Goal: Task Accomplishment & Management: Manage account settings

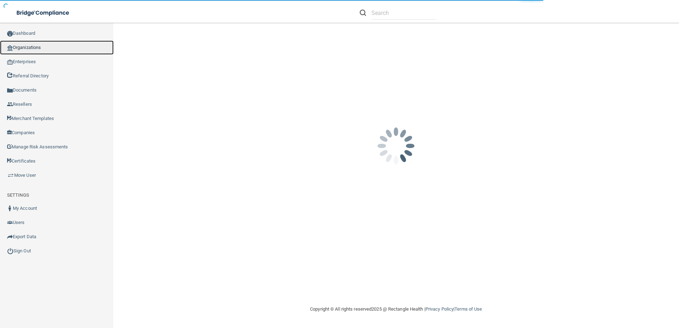
click at [65, 49] on link "Organizations" at bounding box center [57, 47] width 114 height 14
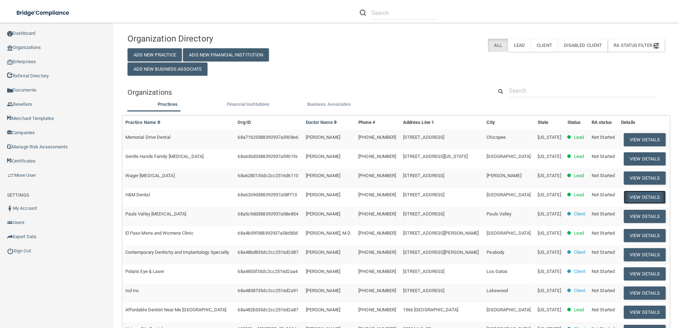
click at [624, 197] on button "View Details" at bounding box center [645, 197] width 42 height 13
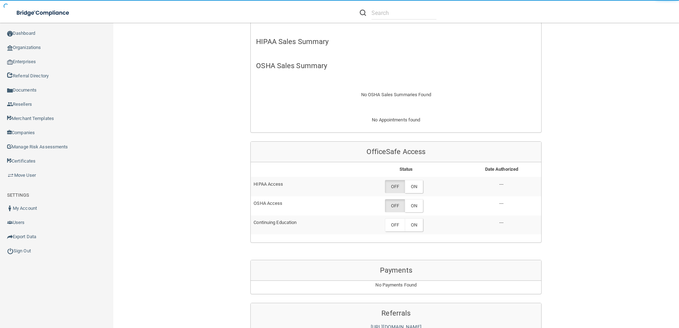
scroll to position [213, 0]
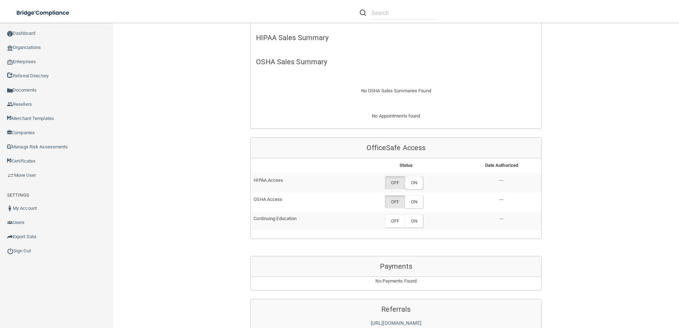
click at [415, 181] on label "ON" at bounding box center [414, 182] width 18 height 13
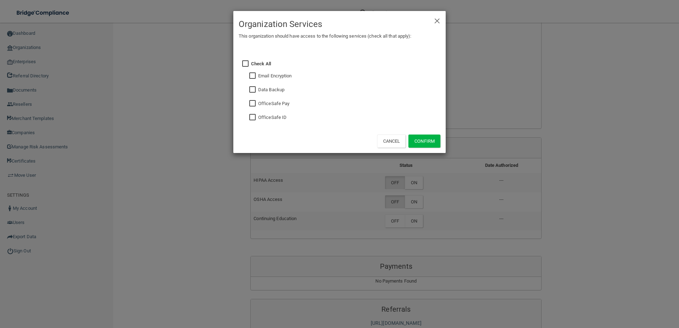
click at [257, 117] on input "checkbox" at bounding box center [253, 118] width 8 height 6
checkbox input "true"
click at [249, 86] on div "Check All Email Encryption Data Backup OfficeSafe Pay OfficeSafe ID" at bounding box center [346, 90] width 200 height 78
click at [417, 137] on button "Confirm" at bounding box center [424, 141] width 32 height 13
click at [418, 207] on div "× Close Organization Services This organization should have access to the follo…" at bounding box center [339, 164] width 679 height 328
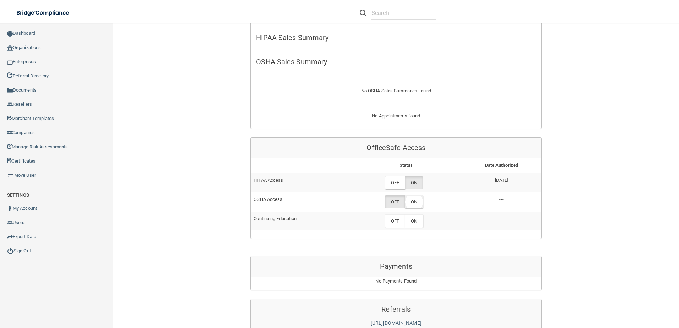
click at [413, 207] on label "ON" at bounding box center [414, 201] width 18 height 13
click at [415, 221] on label "ON" at bounding box center [414, 221] width 18 height 13
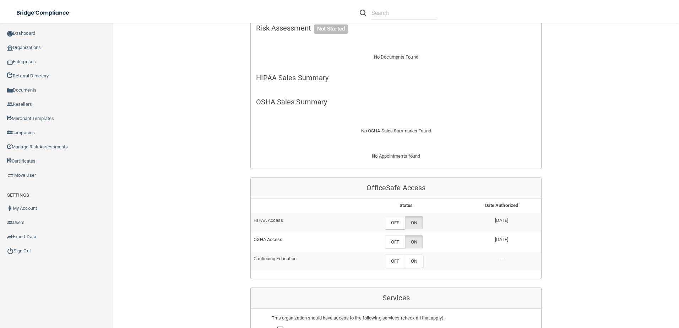
scroll to position [178, 0]
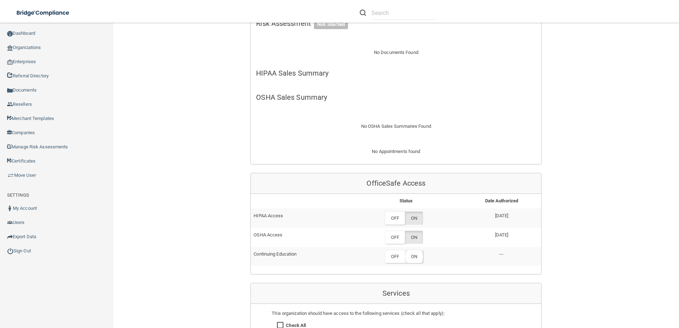
click at [413, 254] on label "ON" at bounding box center [414, 256] width 18 height 13
click at [615, 129] on div "Back Enterprise » Organization 68a6269d388392937a58ff13 uuid: 51425a57-616c-4bf…" at bounding box center [395, 216] width 537 height 729
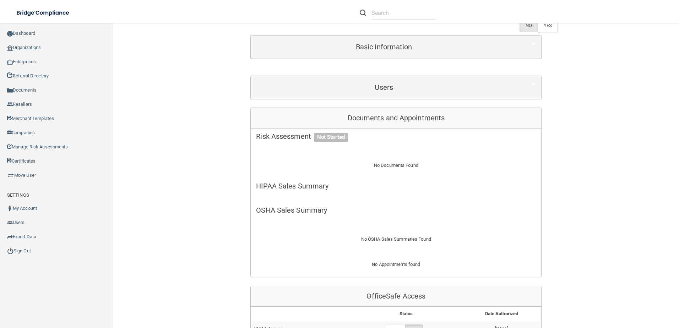
scroll to position [0, 0]
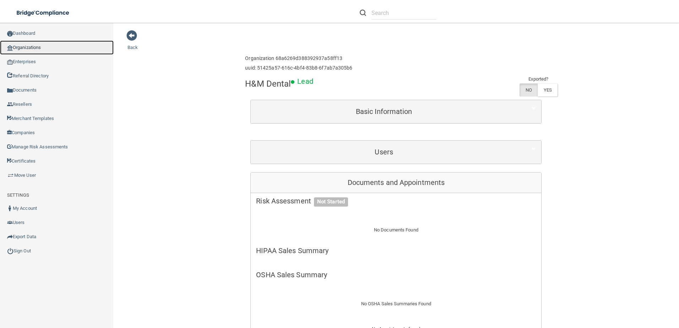
click at [60, 47] on link "Organizations" at bounding box center [57, 47] width 114 height 14
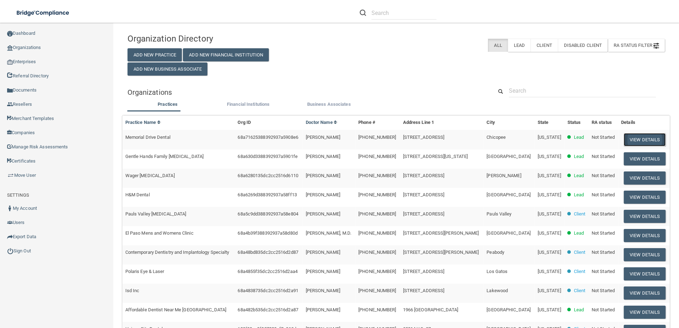
click at [634, 140] on button "View Details" at bounding box center [645, 139] width 42 height 13
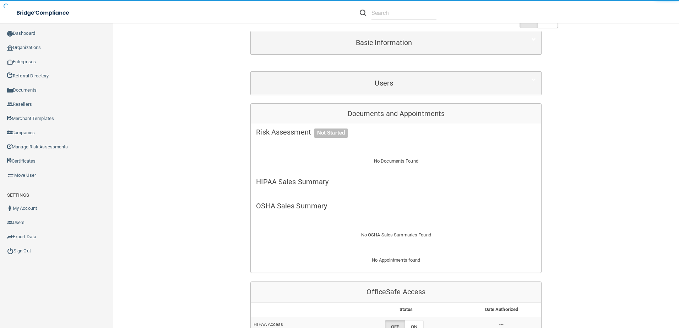
scroll to position [142, 0]
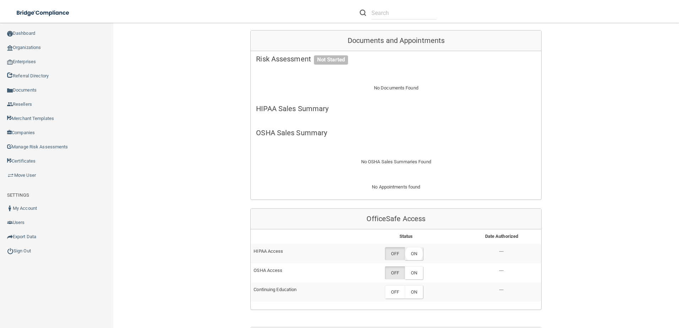
click at [419, 256] on label "ON" at bounding box center [414, 253] width 18 height 13
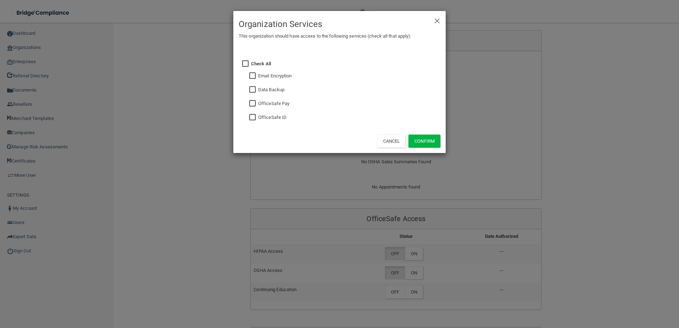
click at [253, 120] on input "checkbox" at bounding box center [253, 118] width 8 height 6
checkbox input "true"
click at [423, 143] on button "Confirm" at bounding box center [424, 141] width 32 height 13
click at [422, 268] on div "× Close Organization Services This organization should have access to the follo…" at bounding box center [339, 164] width 679 height 328
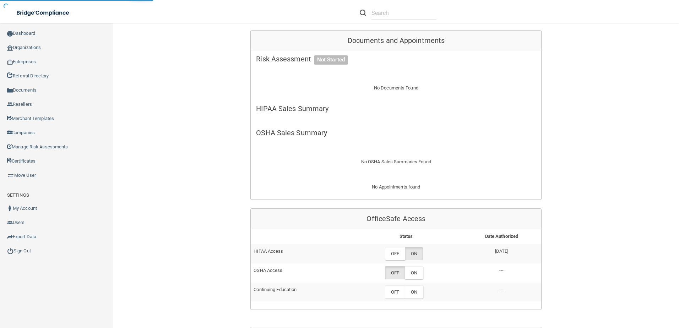
click at [415, 274] on label "ON" at bounding box center [414, 272] width 18 height 13
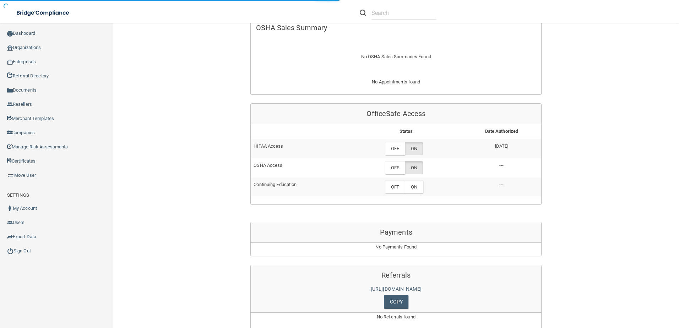
scroll to position [249, 0]
click at [415, 189] on label "ON" at bounding box center [414, 185] width 18 height 13
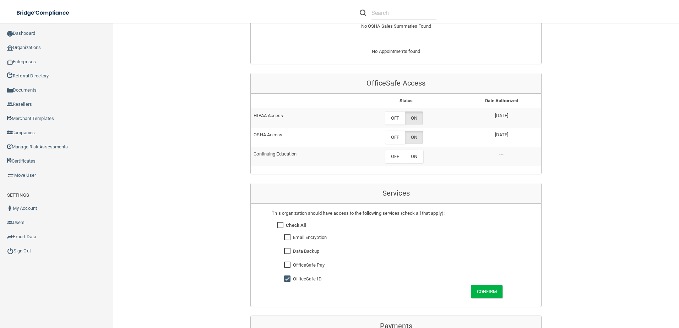
scroll to position [284, 0]
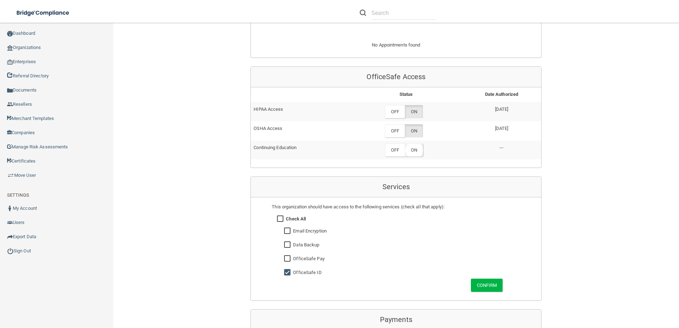
click at [416, 148] on label "ON" at bounding box center [414, 149] width 18 height 13
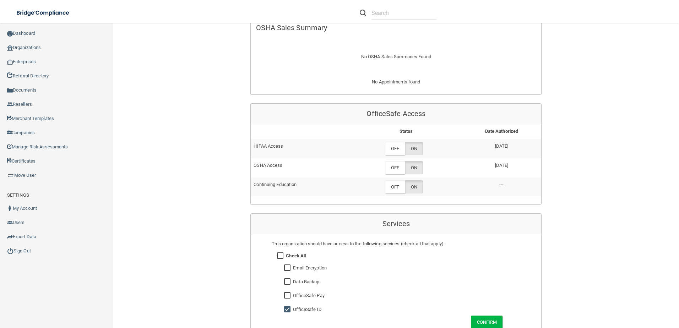
scroll to position [107, 0]
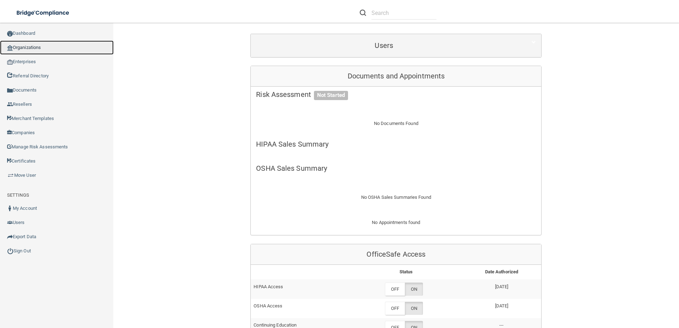
click at [38, 46] on link "Organizations" at bounding box center [57, 47] width 114 height 14
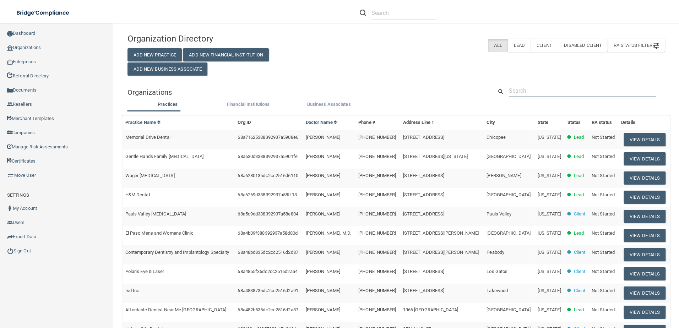
click at [530, 95] on input "text" at bounding box center [582, 90] width 147 height 13
paste input "Gentle Hands Family [MEDICAL_DATA]"
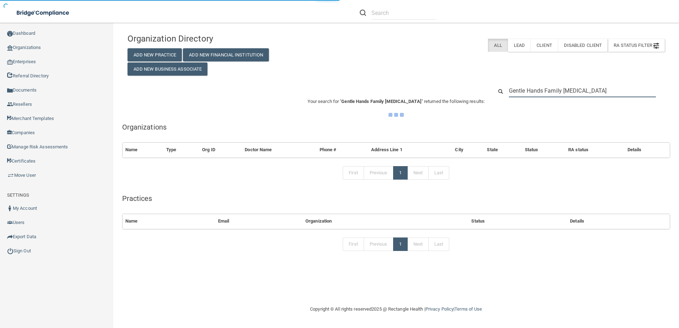
type input "Gentle Hands Family [MEDICAL_DATA]"
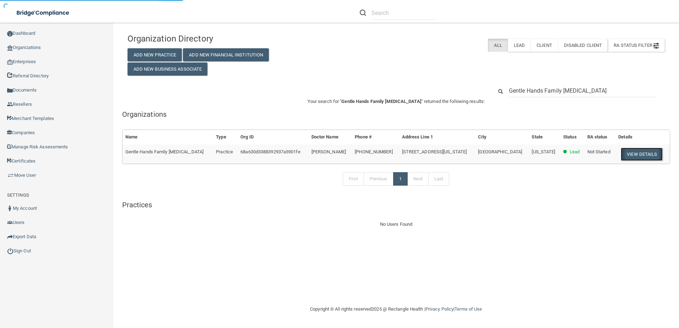
click at [635, 153] on button "View Details" at bounding box center [642, 154] width 42 height 13
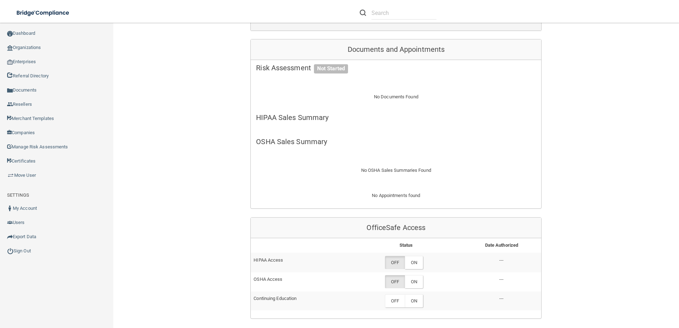
scroll to position [213, 0]
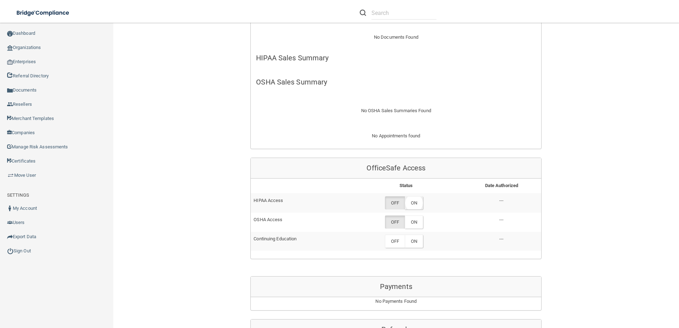
click at [419, 198] on label "ON" at bounding box center [414, 202] width 18 height 13
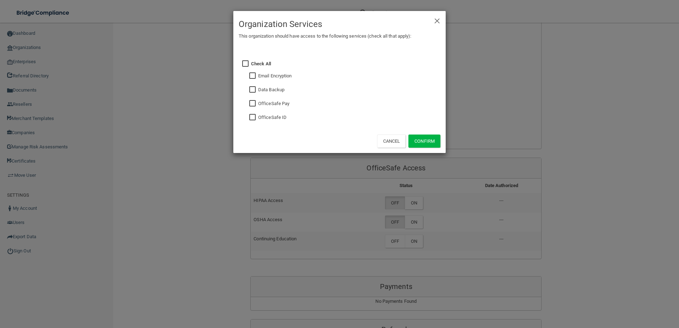
click at [247, 110] on div "Check All Email Encryption Data Backup OfficeSafe Pay OfficeSafe ID" at bounding box center [346, 90] width 200 height 78
click at [250, 115] on input "checkbox" at bounding box center [253, 118] width 8 height 6
checkbox input "true"
click at [424, 144] on button "Confirm" at bounding box center [424, 141] width 32 height 13
click at [419, 223] on div "× Close Organization Services This organization should have access to the follo…" at bounding box center [339, 164] width 679 height 328
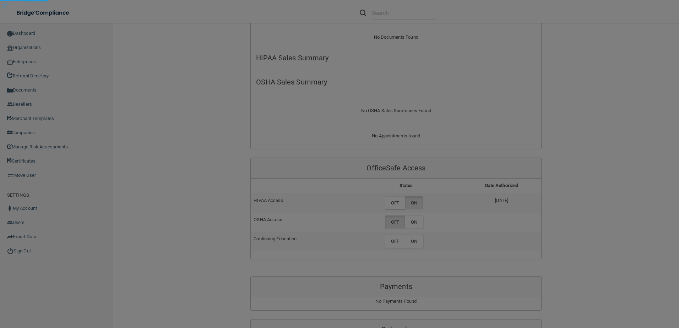
click at [419, 223] on div at bounding box center [339, 164] width 679 height 328
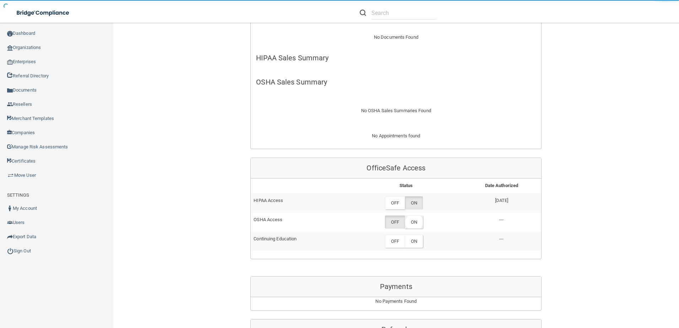
click at [412, 220] on label "ON" at bounding box center [414, 222] width 18 height 13
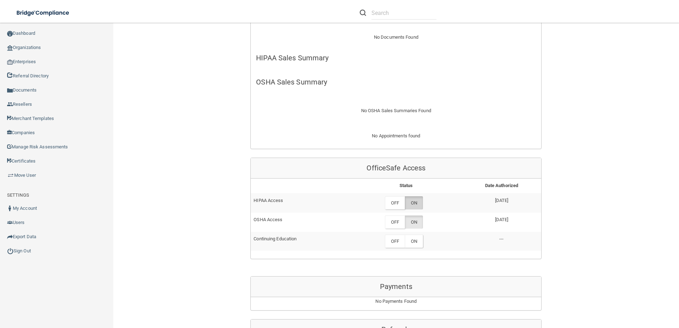
click at [417, 203] on label "ON" at bounding box center [414, 202] width 18 height 13
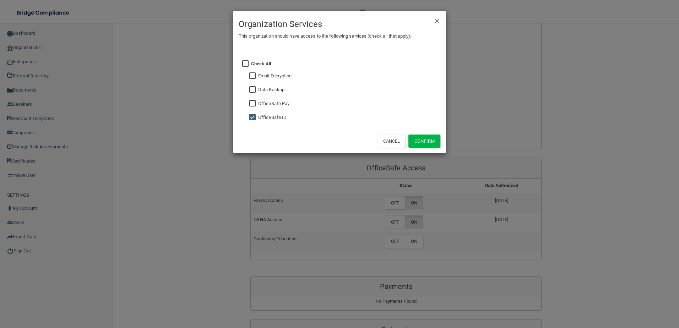
click at [245, 73] on div "× Close Organization Services This organization should have access to the follo…" at bounding box center [339, 82] width 212 height 142
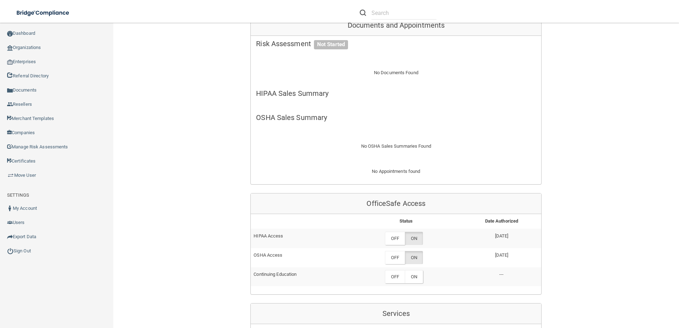
scroll to position [213, 0]
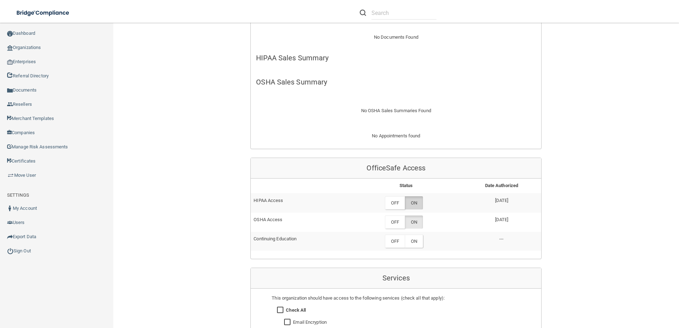
click at [412, 200] on label "ON" at bounding box center [414, 202] width 18 height 13
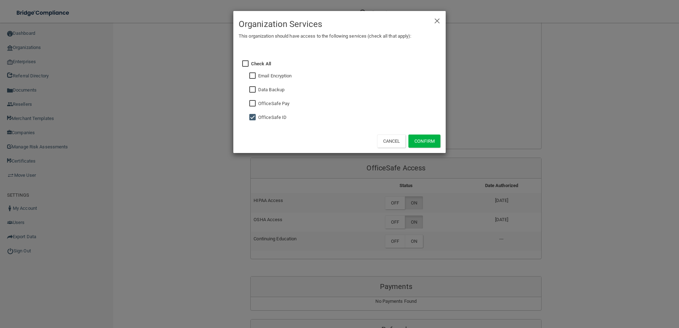
click at [252, 77] on input "checkbox" at bounding box center [253, 76] width 8 height 6
checkbox input "true"
click at [429, 137] on button "Confirm" at bounding box center [424, 141] width 32 height 13
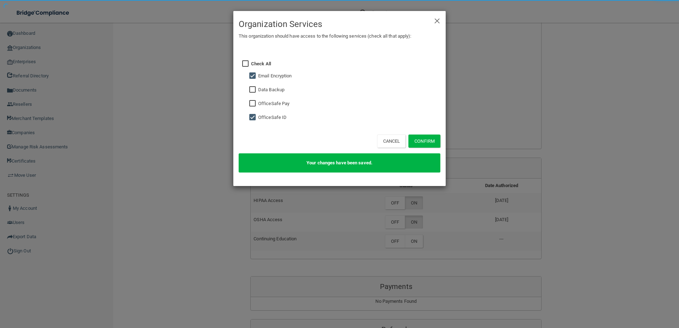
click at [419, 239] on div "× Close Organization Services This organization should have access to the follo…" at bounding box center [339, 164] width 679 height 328
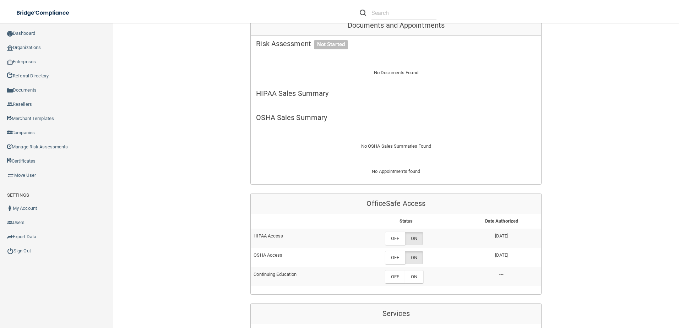
scroll to position [284, 0]
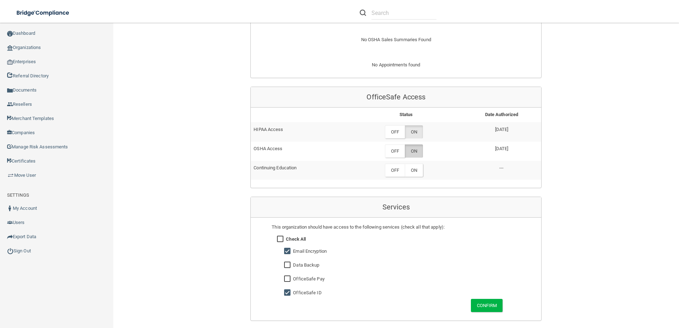
click at [412, 150] on label "ON" at bounding box center [414, 151] width 18 height 13
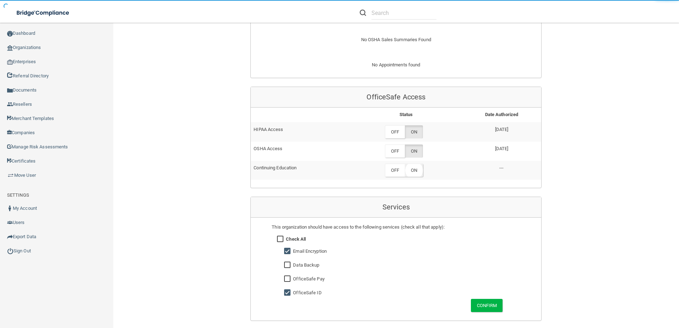
click at [418, 175] on label "ON" at bounding box center [414, 170] width 18 height 13
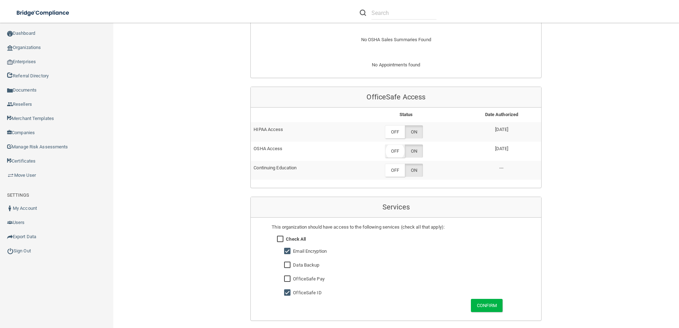
click at [393, 152] on label "OFF" at bounding box center [395, 151] width 20 height 13
click at [415, 177] on label "ON" at bounding box center [414, 170] width 18 height 13
